Goal: Information Seeking & Learning: Learn about a topic

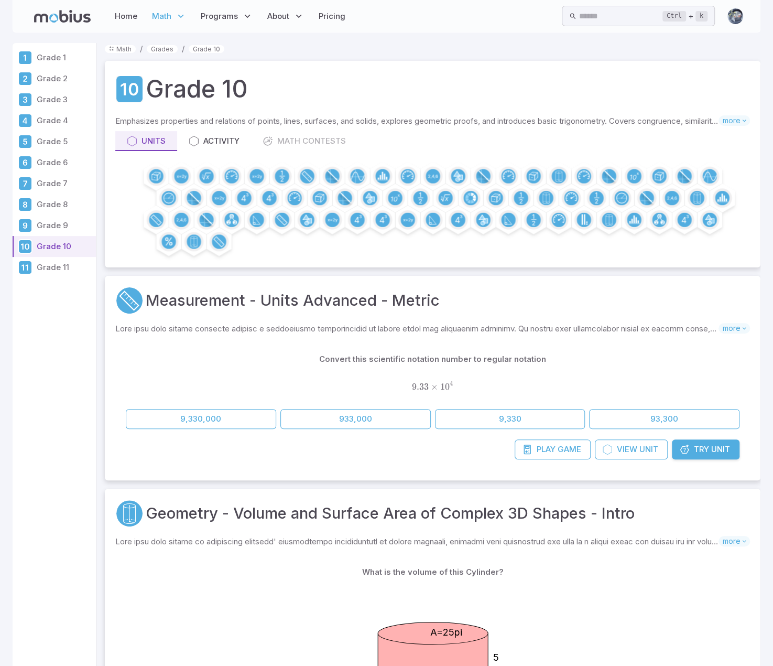
click at [58, 222] on p "Grade 9" at bounding box center [64, 226] width 55 height 12
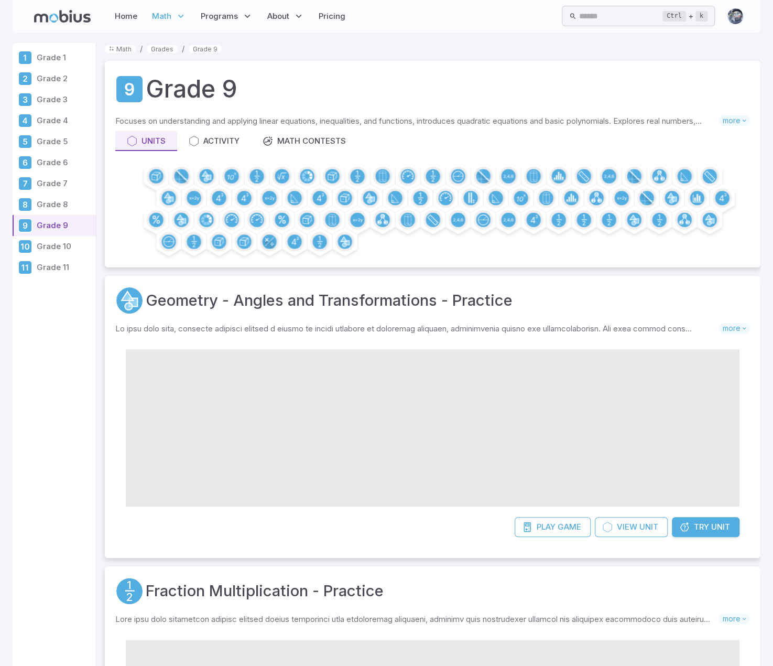
click at [49, 140] on p "Grade 5" at bounding box center [64, 142] width 55 height 12
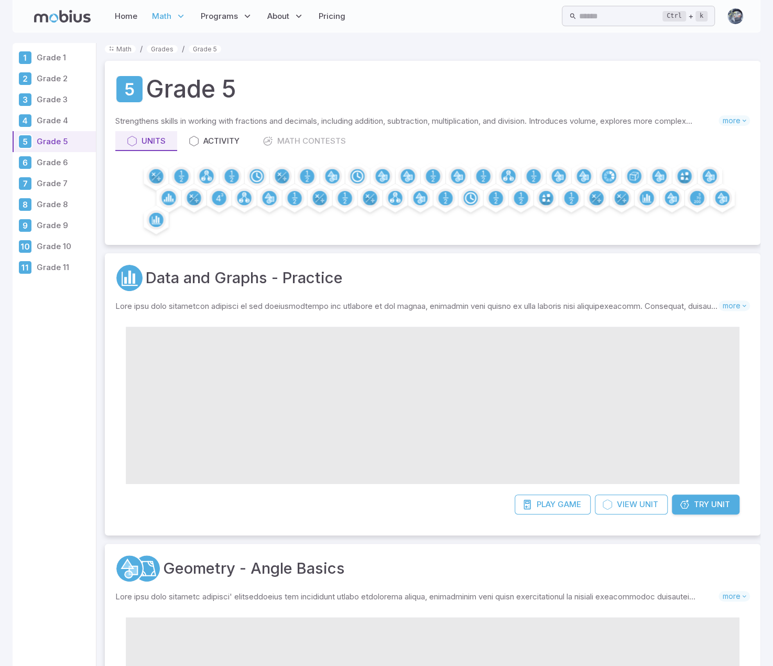
click at [37, 163] on p "Grade 6" at bounding box center [64, 163] width 55 height 12
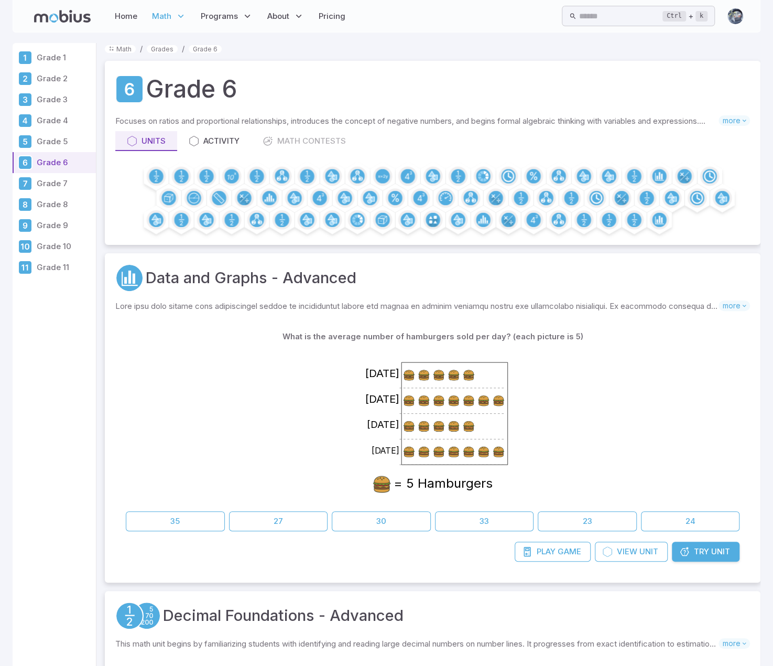
click at [56, 181] on p "Grade 7" at bounding box center [64, 184] width 55 height 12
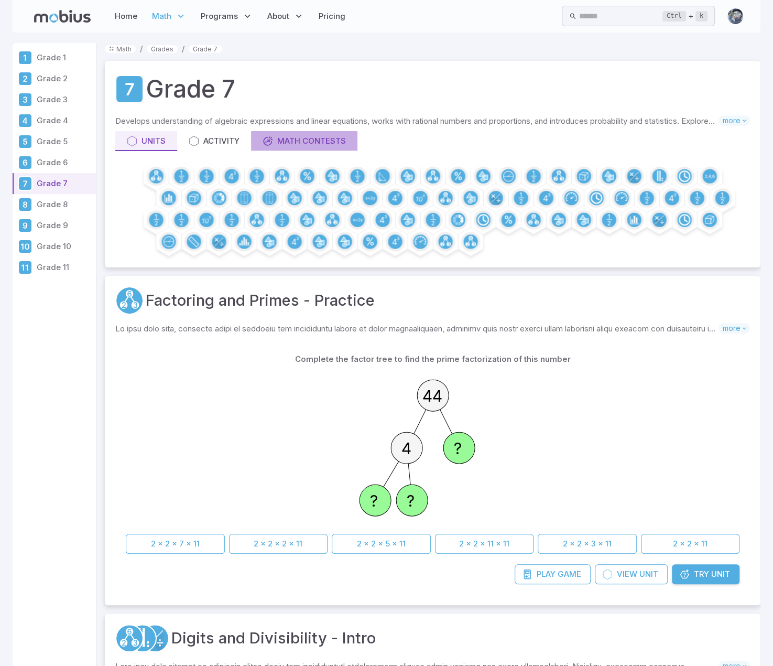
click at [301, 139] on div "Math Contests" at bounding box center [304, 141] width 83 height 12
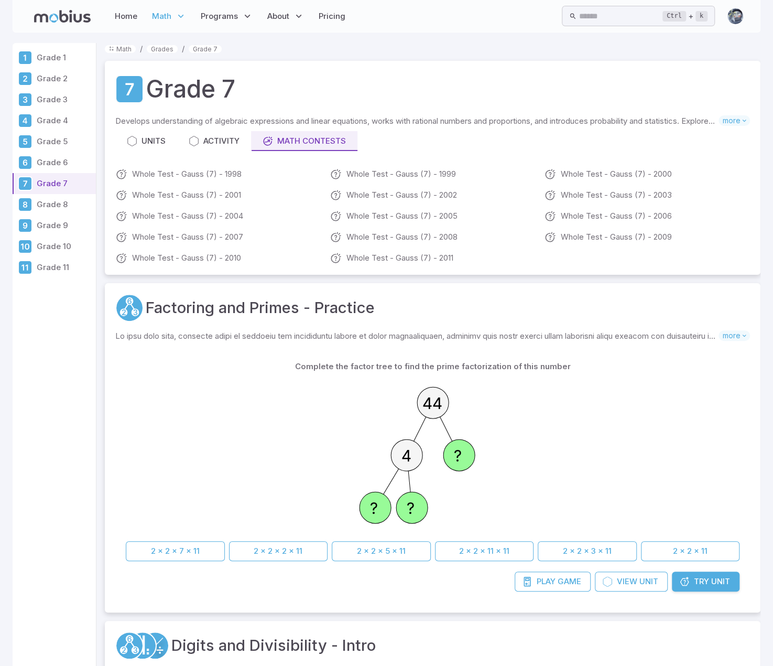
click at [58, 243] on p "Grade 10" at bounding box center [64, 247] width 55 height 12
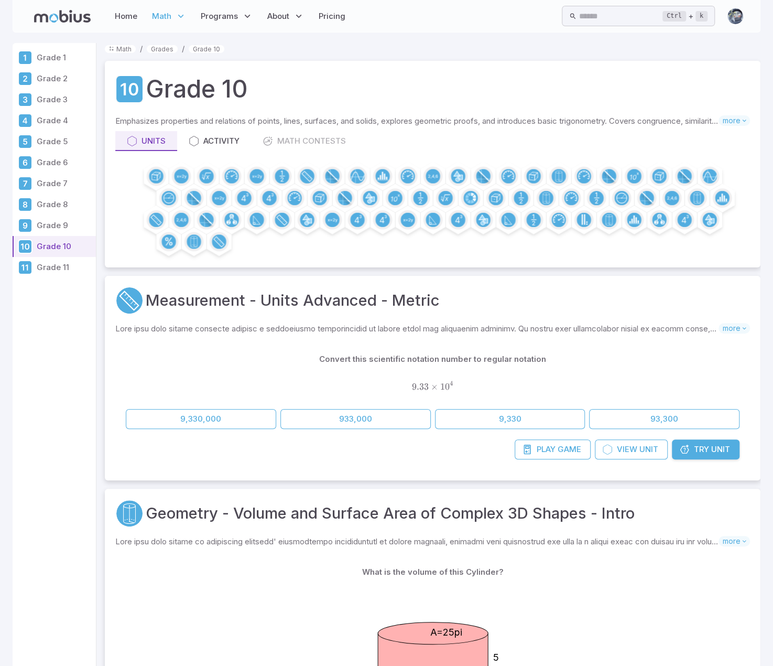
click at [291, 140] on div "Math Contests" at bounding box center [304, 141] width 83 height 12
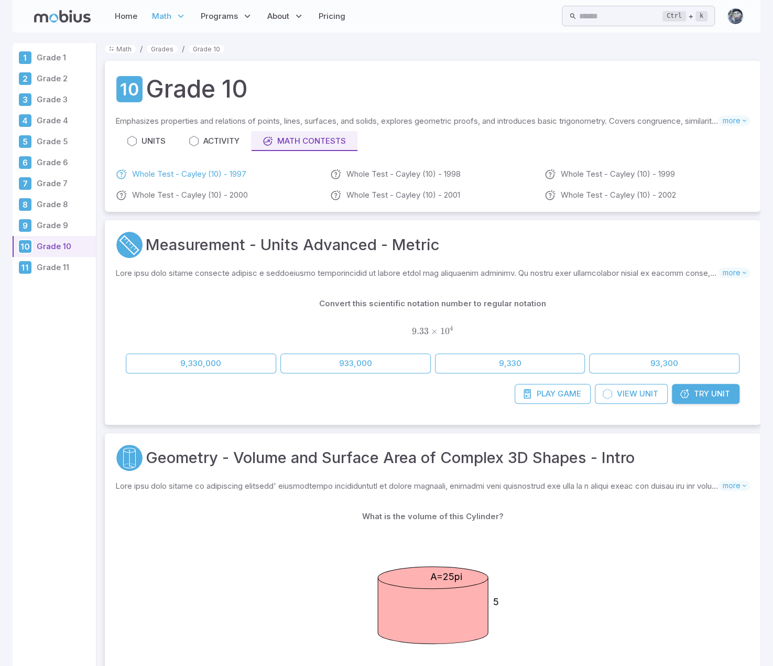
click at [236, 175] on link "Whole Test - Cayley (10) - 1997" at bounding box center [218, 174] width 206 height 13
click at [370, 195] on link "Whole Test - Cayley (10) - 2001" at bounding box center [433, 195] width 206 height 13
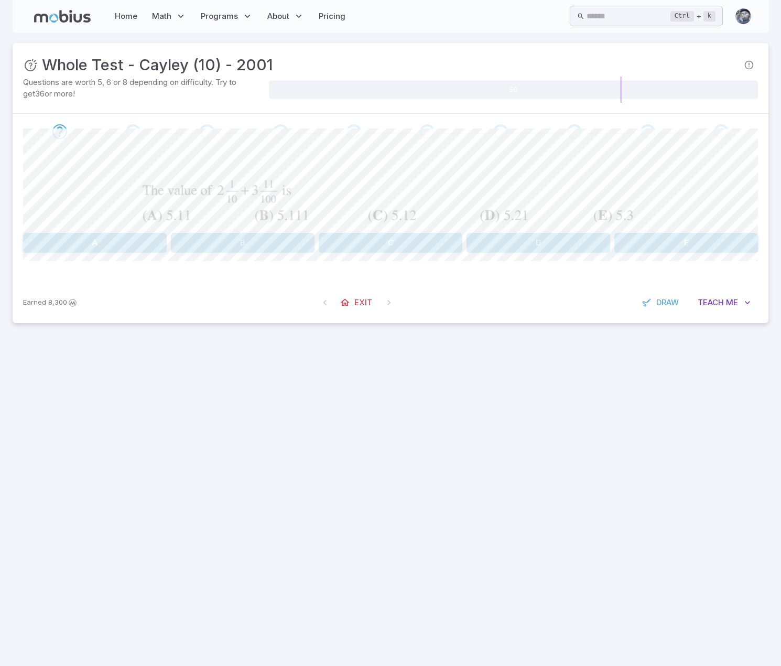
click at [510, 239] on button "D" at bounding box center [539, 243] width 144 height 20
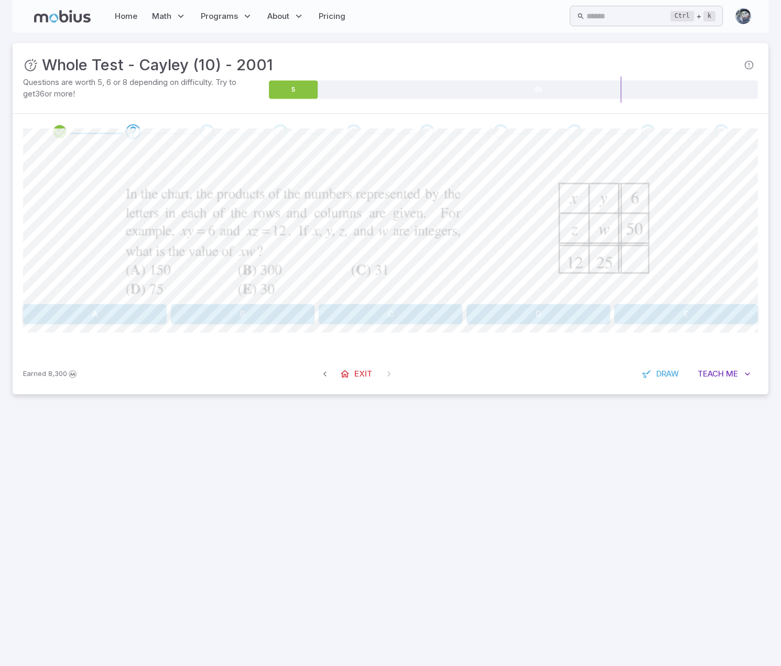
drag, startPoint x: 593, startPoint y: 217, endPoint x: 582, endPoint y: 246, distance: 31.4
drag, startPoint x: 582, startPoint y: 246, endPoint x: 715, endPoint y: 171, distance: 152.1
click at [715, 171] on div at bounding box center [390, 174] width 735 height 8
